Goal: Navigation & Orientation: Find specific page/section

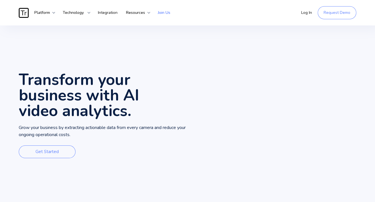
click at [159, 14] on link "Join Us" at bounding box center [163, 12] width 21 height 17
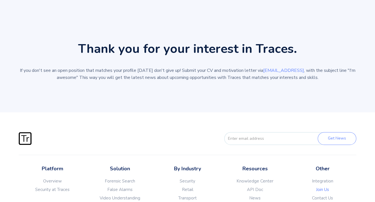
scroll to position [255, 0]
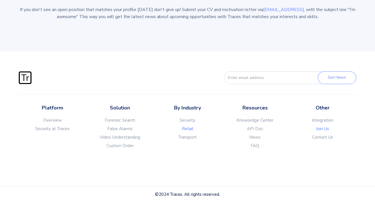
click at [192, 130] on link "Retail" at bounding box center [187, 129] width 67 height 6
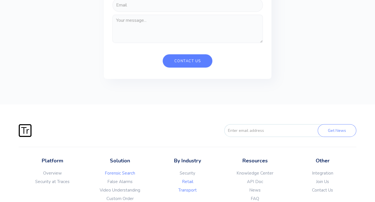
scroll to position [1588, 0]
